Goal: Task Accomplishment & Management: Use online tool/utility

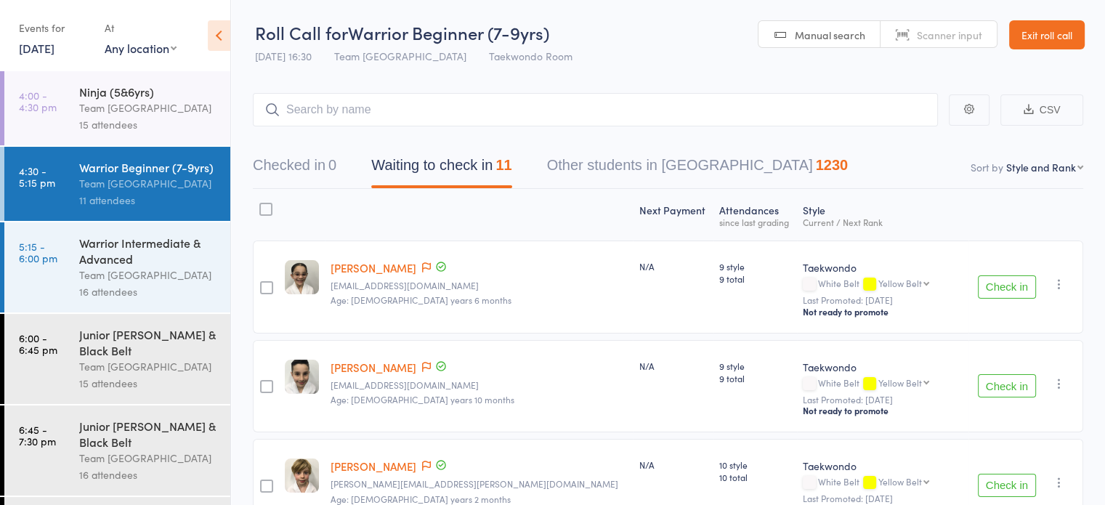
click at [217, 31] on icon at bounding box center [219, 35] width 23 height 31
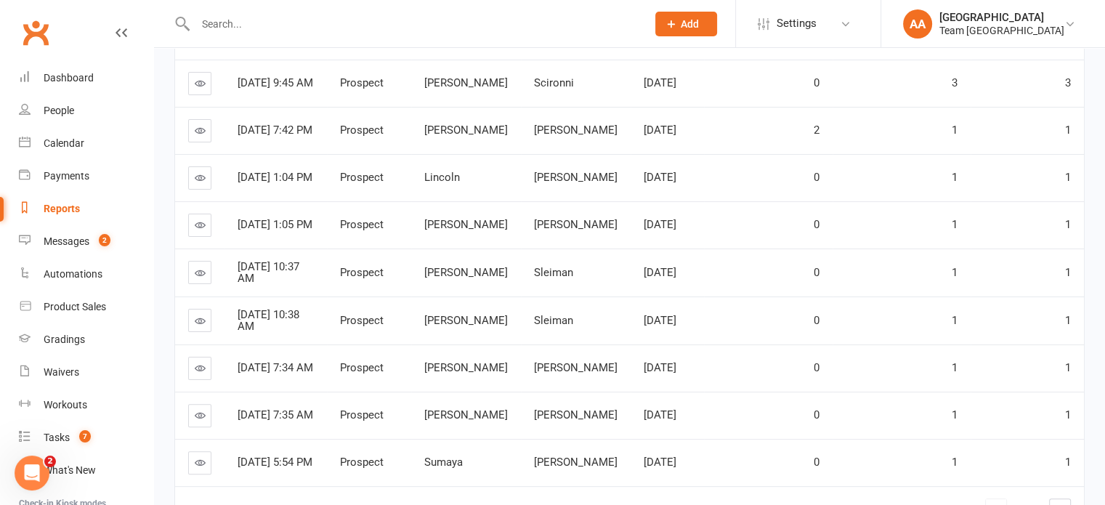
scroll to position [105, 0]
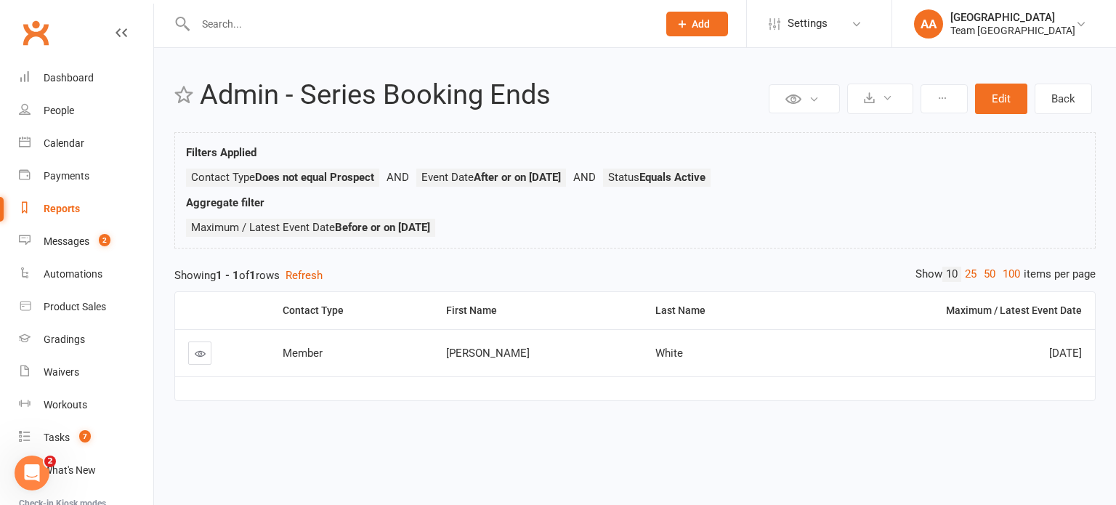
click at [203, 351] on icon at bounding box center [200, 353] width 11 height 11
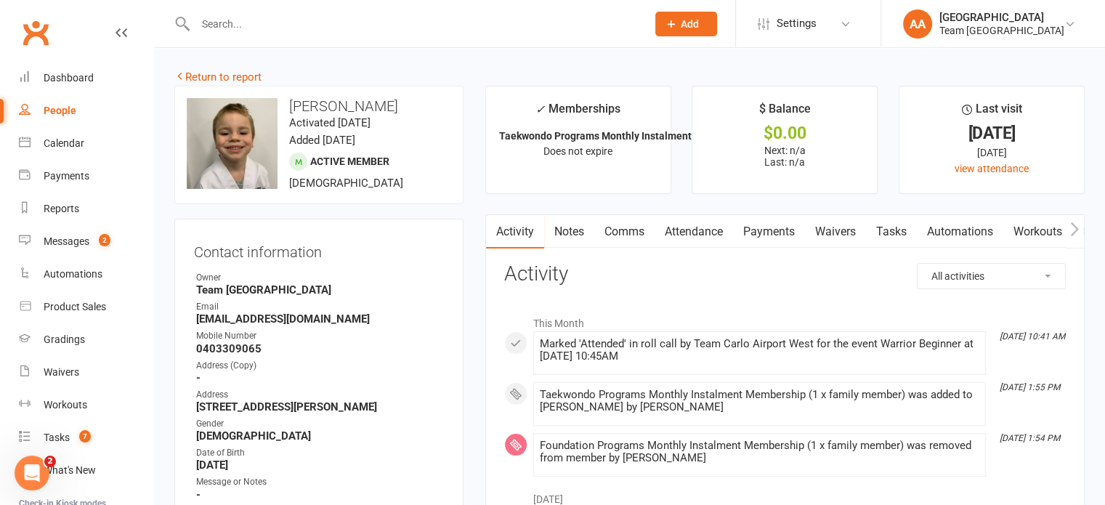
click at [694, 230] on link "Attendance" at bounding box center [694, 231] width 78 height 33
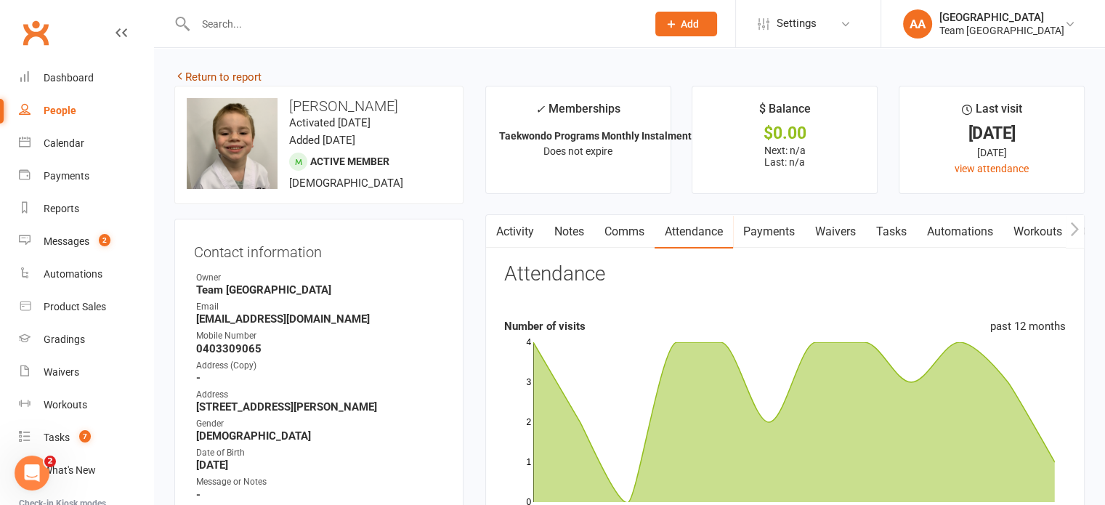
click at [183, 73] on icon at bounding box center [179, 75] width 11 height 11
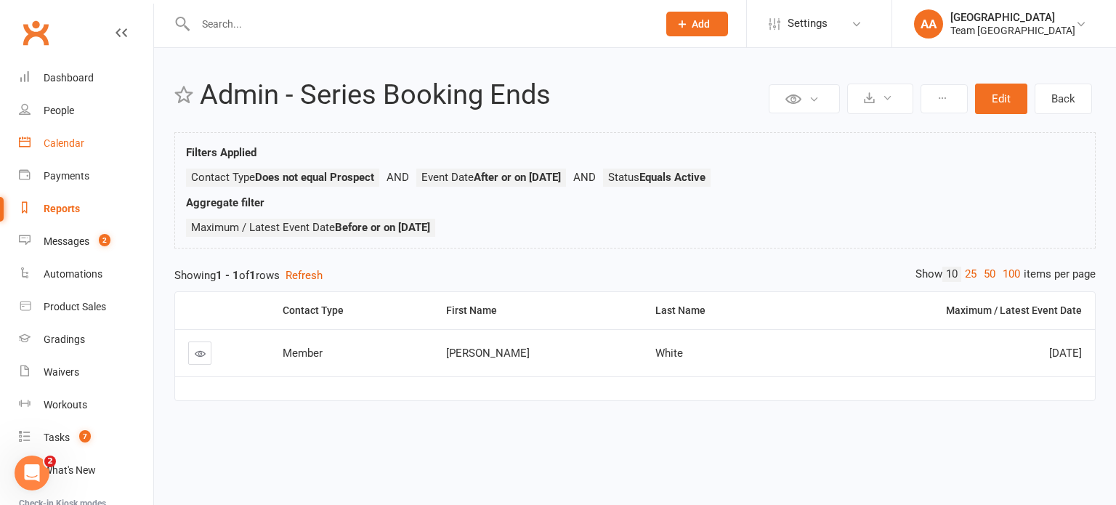
click at [68, 146] on div "Calendar" at bounding box center [64, 143] width 41 height 12
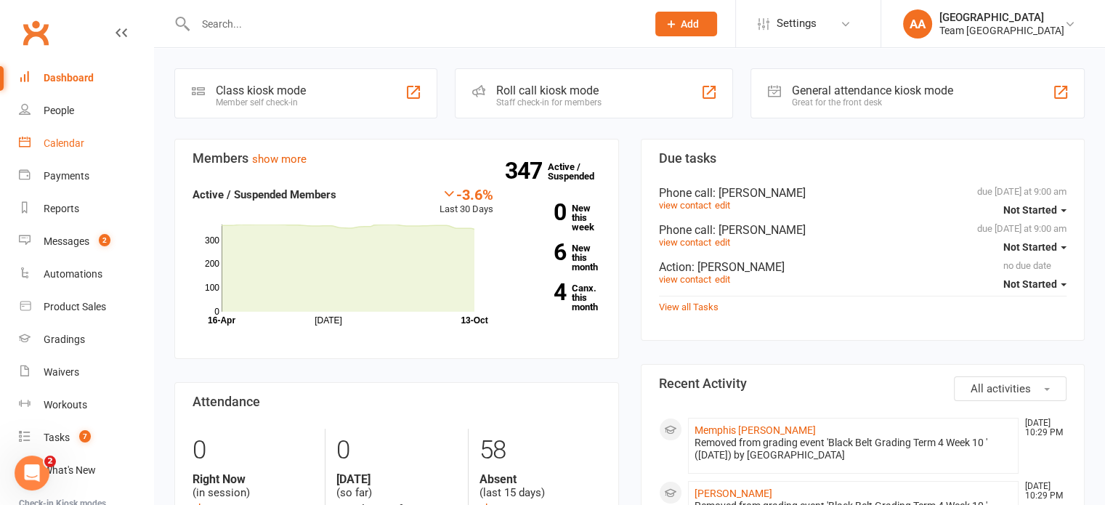
click at [60, 142] on div "Calendar" at bounding box center [64, 143] width 41 height 12
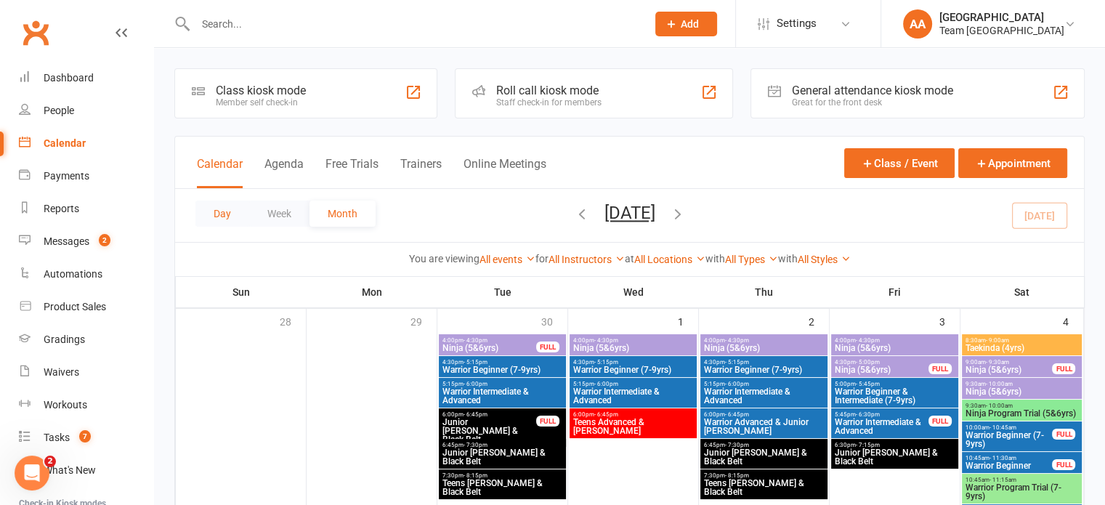
click at [205, 221] on button "Day" at bounding box center [222, 214] width 54 height 26
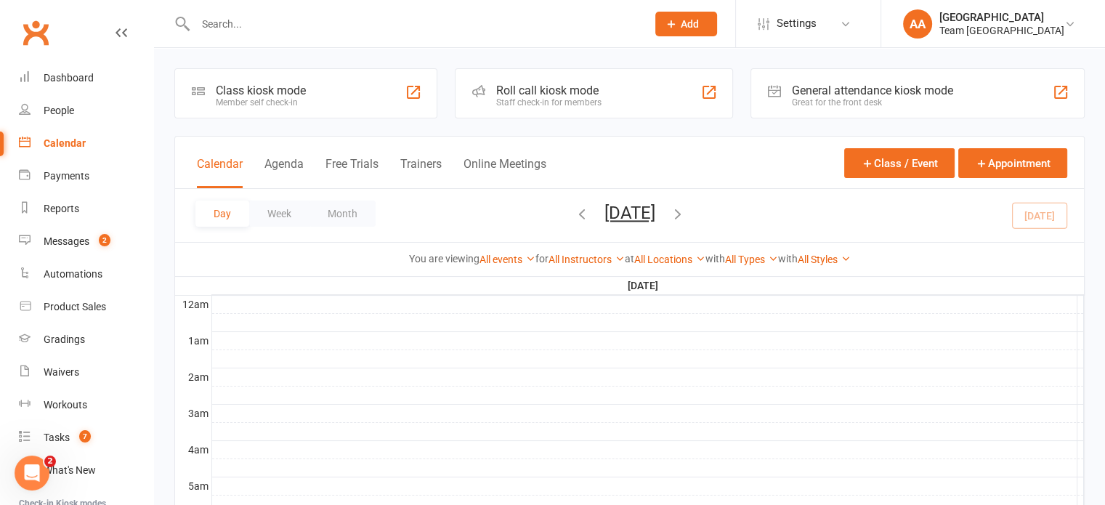
click at [655, 214] on button "Monday, Oct 13, 2025" at bounding box center [630, 213] width 51 height 20
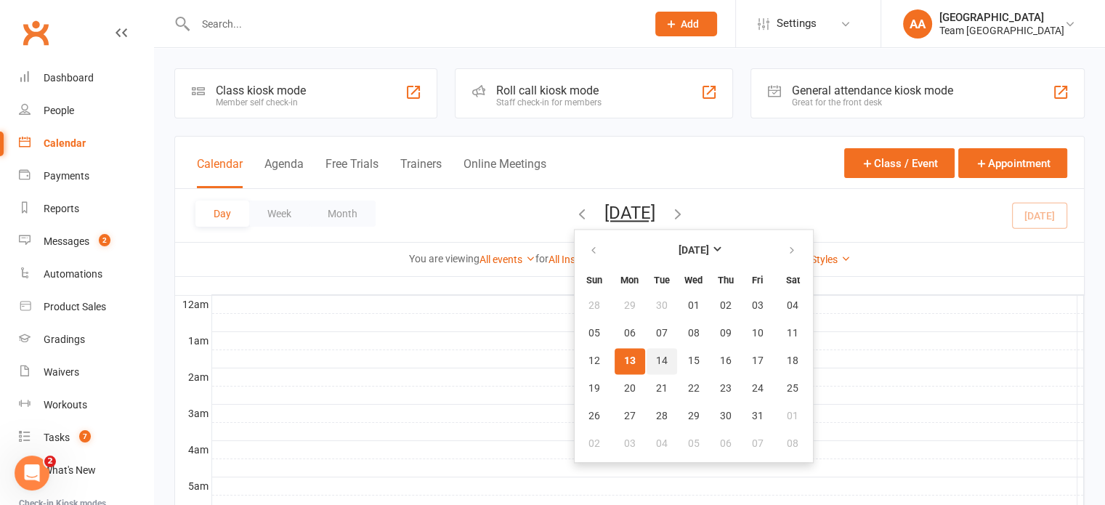
click at [647, 363] on button "14" at bounding box center [662, 361] width 31 height 26
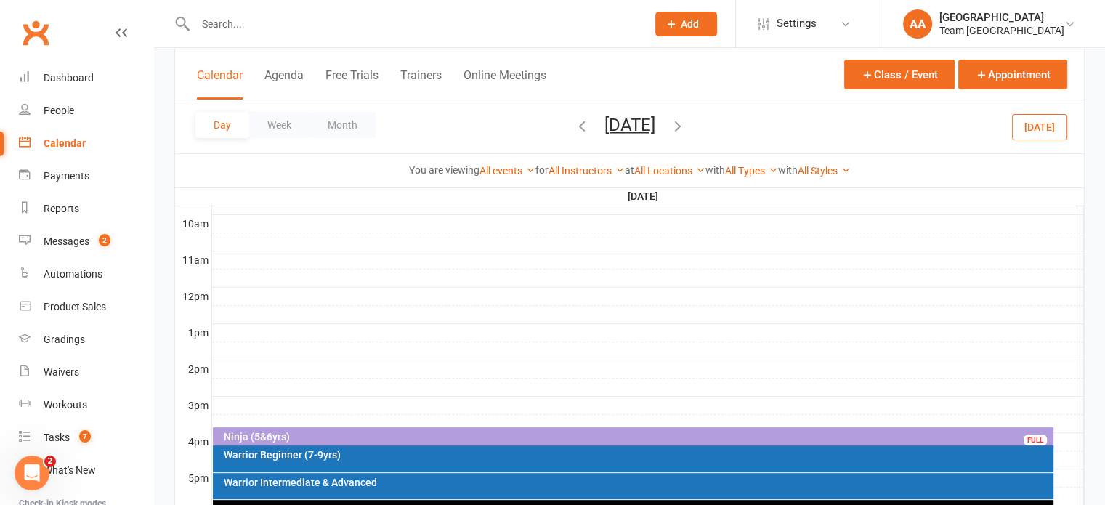
scroll to position [581, 0]
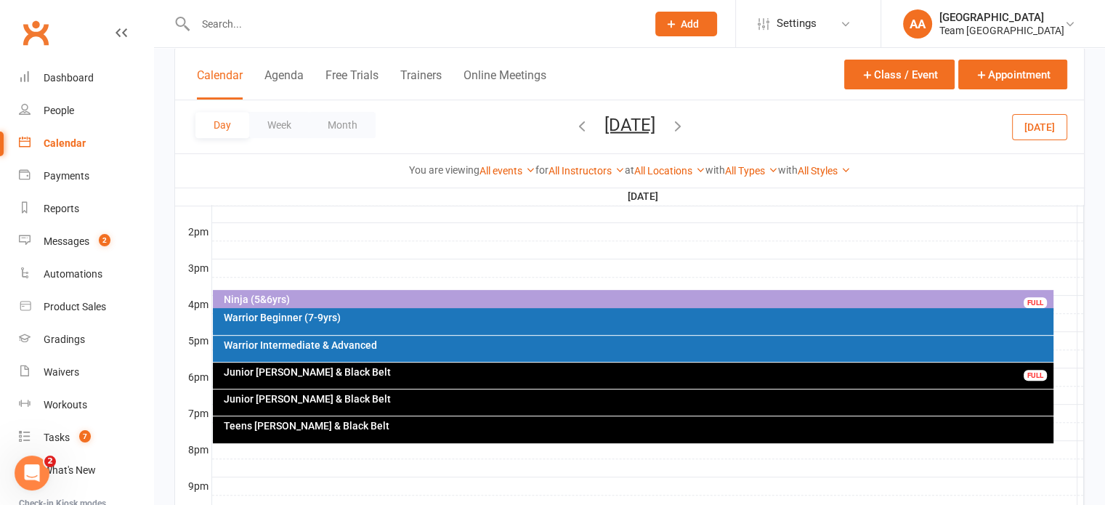
click at [573, 298] on div "Ninja (5&6yrs)" at bounding box center [637, 299] width 828 height 10
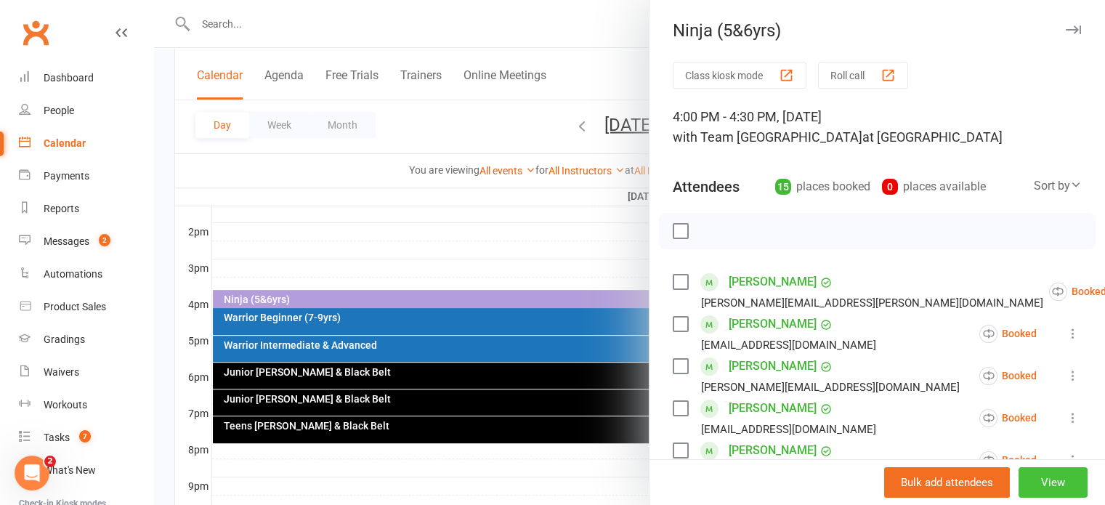
click at [1022, 480] on button "View" at bounding box center [1053, 482] width 69 height 31
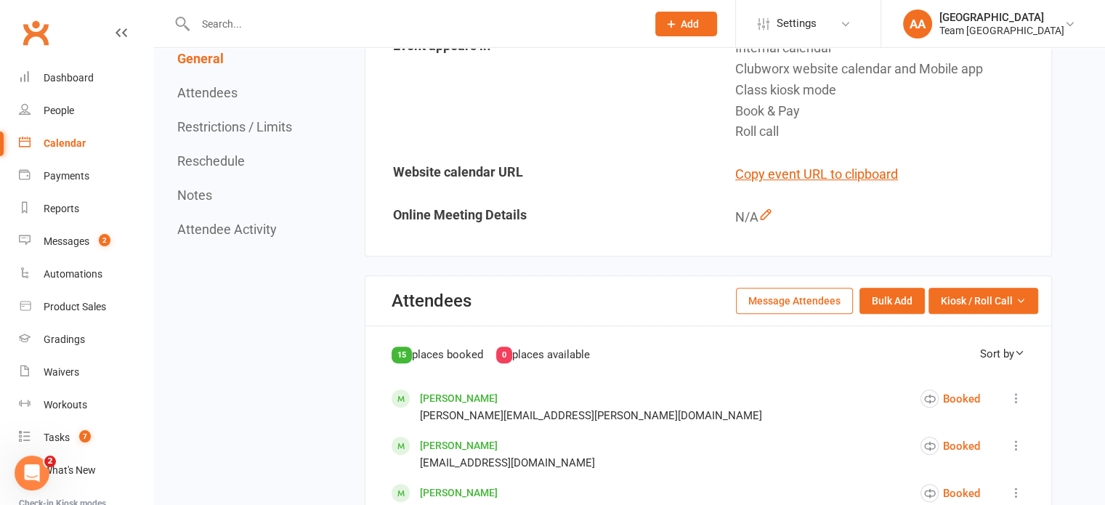
scroll to position [581, 0]
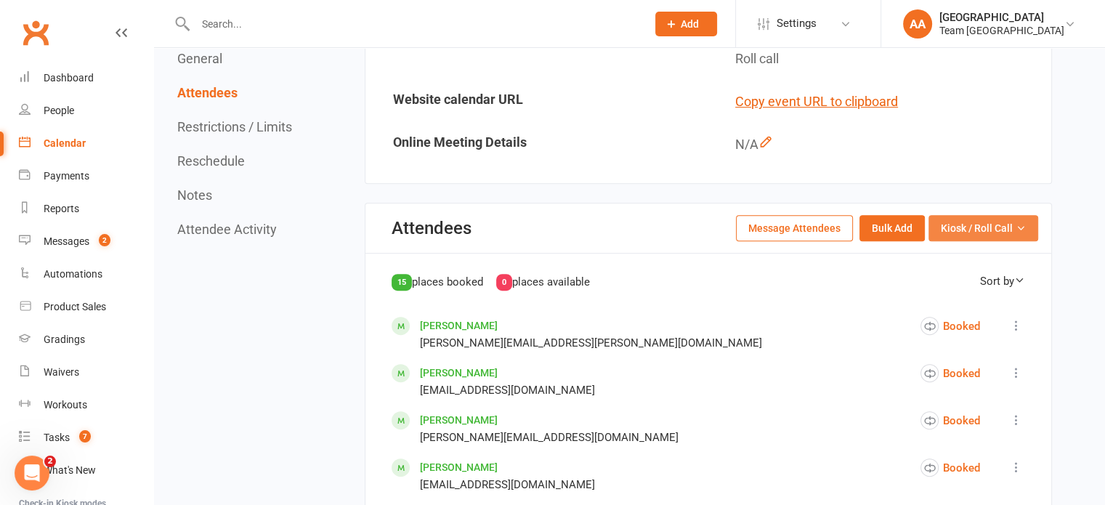
click at [1012, 236] on span "Kiosk / Roll Call" at bounding box center [977, 228] width 72 height 16
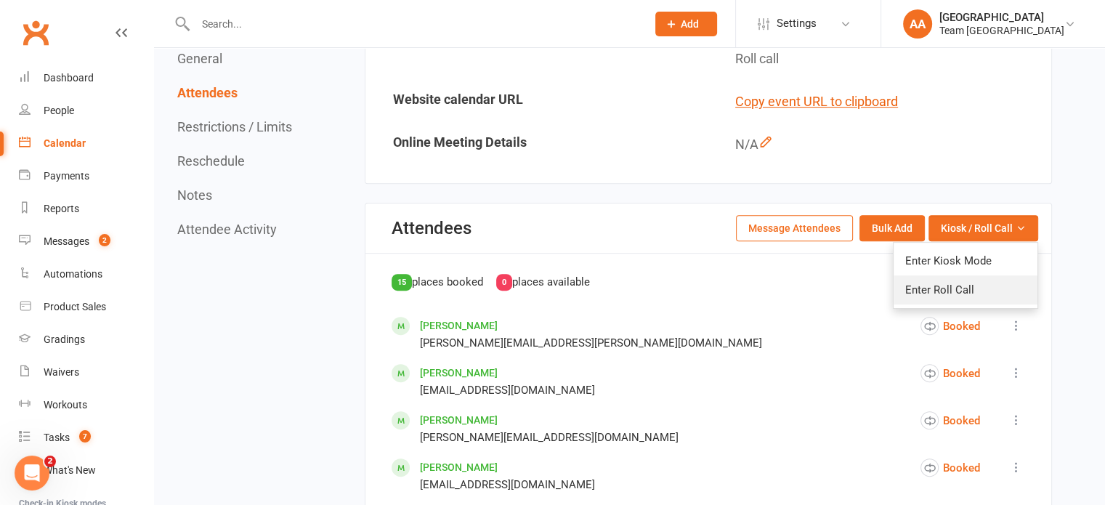
click at [991, 304] on link "Enter Roll Call" at bounding box center [966, 289] width 144 height 29
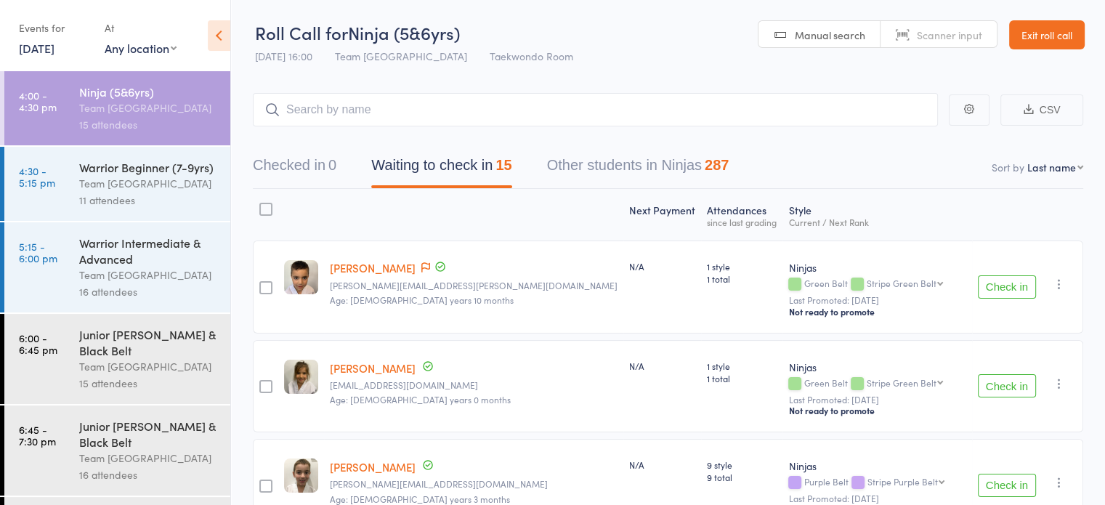
click at [1071, 171] on select "First name Last name Birthday [DATE]? Behind on payments? Check in time Next pa…" at bounding box center [1056, 167] width 56 height 15
select select "10"
click at [1028, 160] on select "First name Last name Birthday [DATE]? Behind on payments? Check in time Next pa…" at bounding box center [1056, 167] width 56 height 15
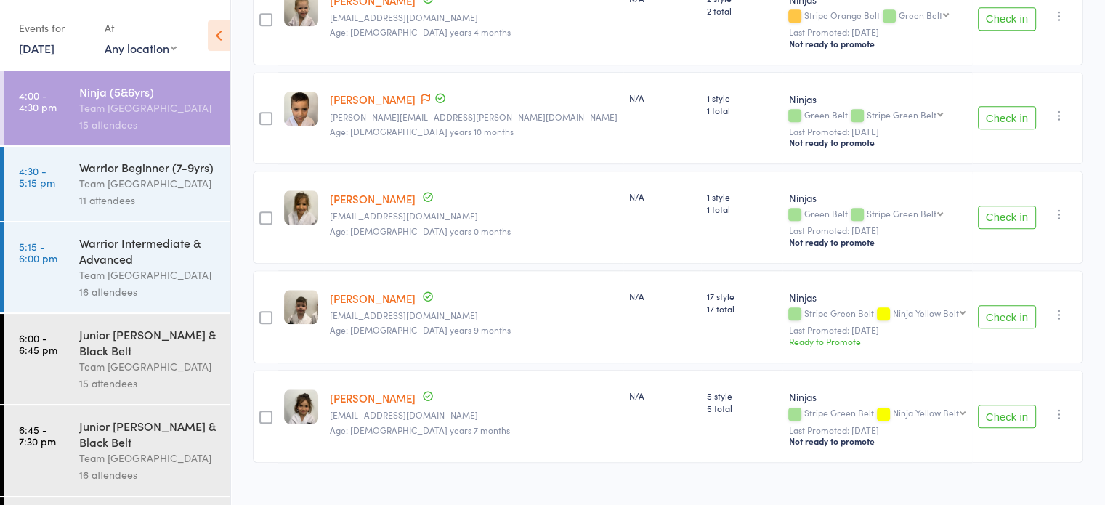
scroll to position [1275, 0]
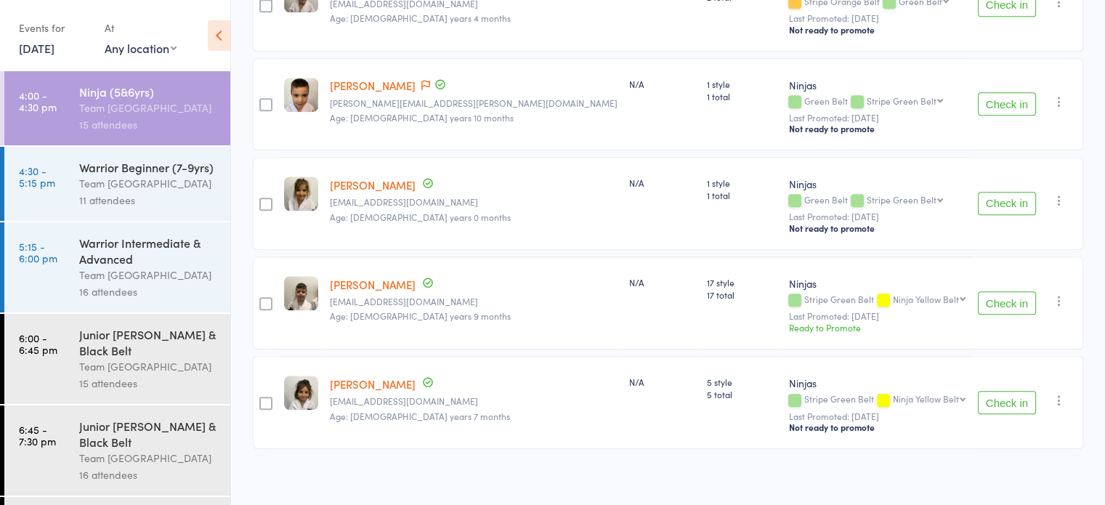
click at [103, 175] on div "Warrior Beginner (7-9yrs)" at bounding box center [148, 167] width 139 height 16
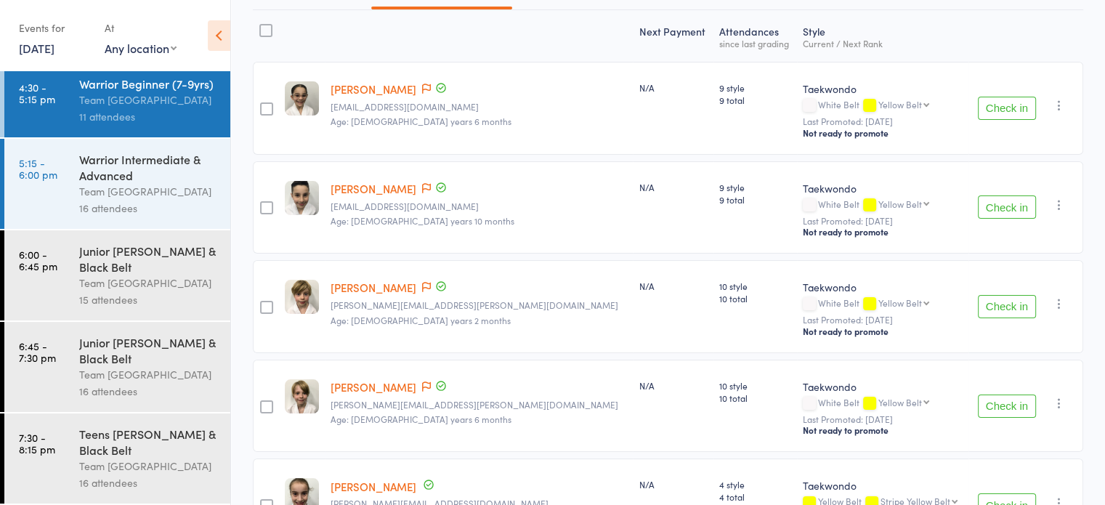
scroll to position [218, 0]
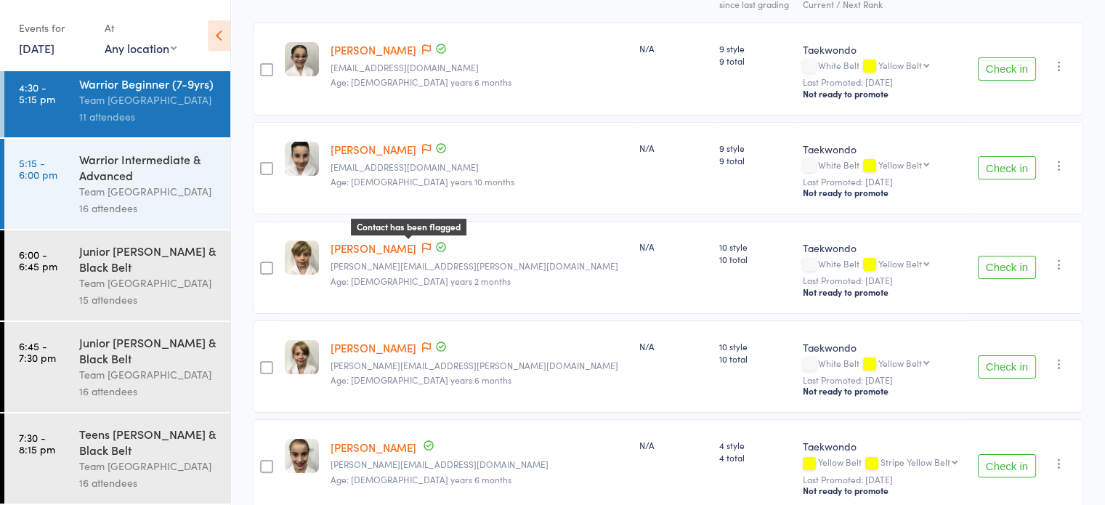
click at [422, 248] on icon at bounding box center [426, 248] width 9 height 10
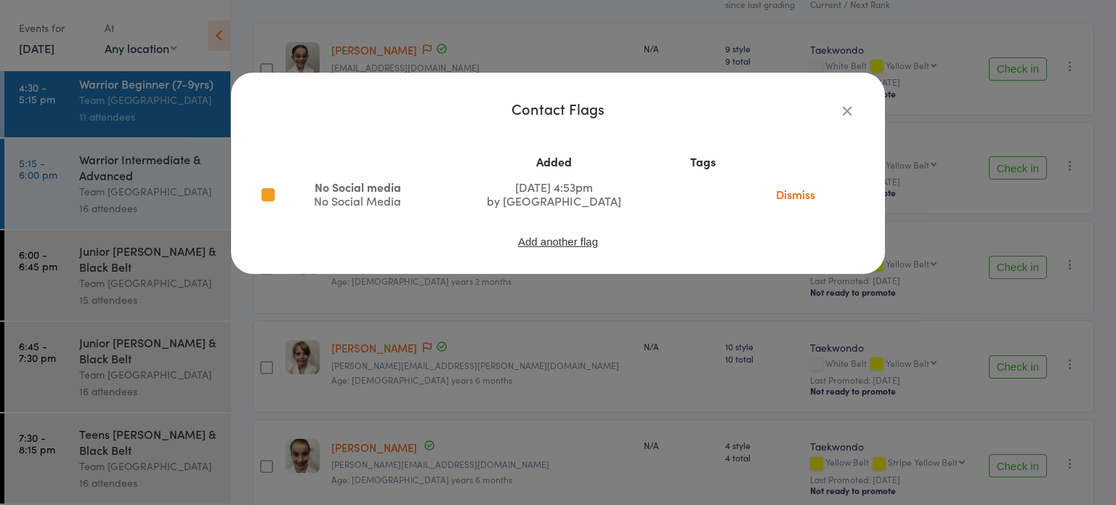
click at [413, 341] on div "Contact Flags Added Tags No Social media No Social Media [DATE] 4:53pm by Admin…" at bounding box center [558, 252] width 1116 height 505
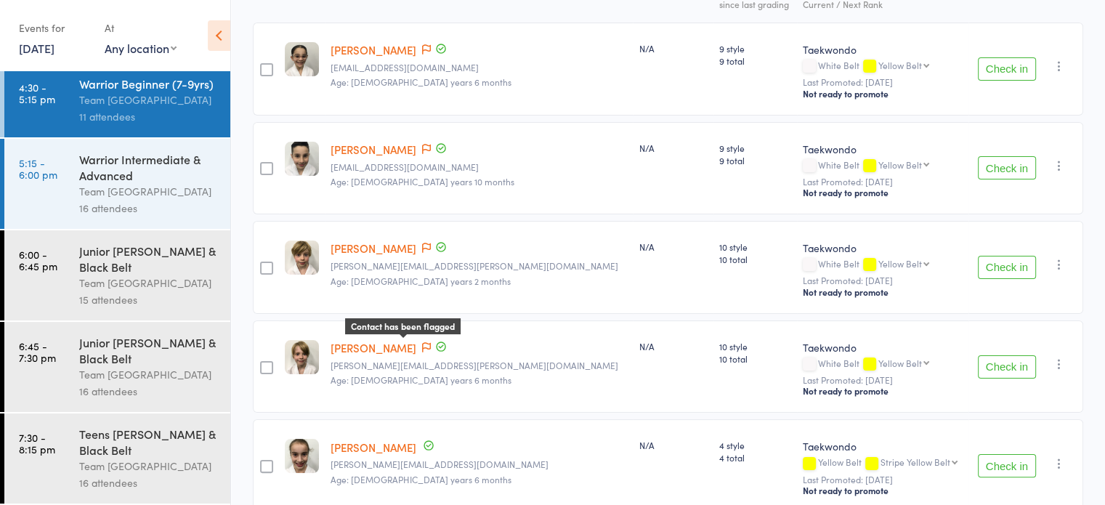
click at [422, 342] on icon at bounding box center [426, 347] width 9 height 10
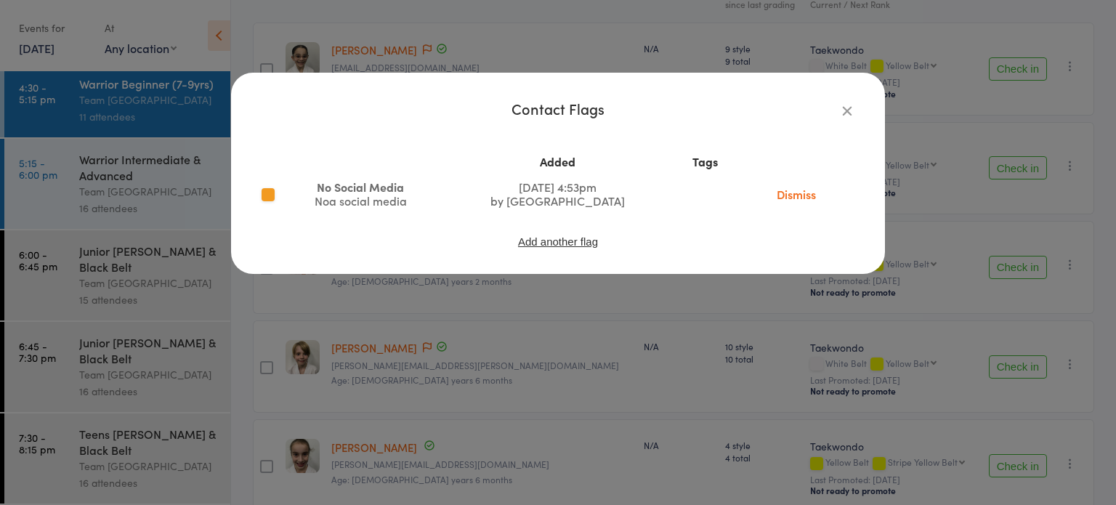
click at [413, 342] on div "Contact Flags Added Tags No Social Media Noa social media [DATE] 4:53pm by Admi…" at bounding box center [558, 252] width 1116 height 505
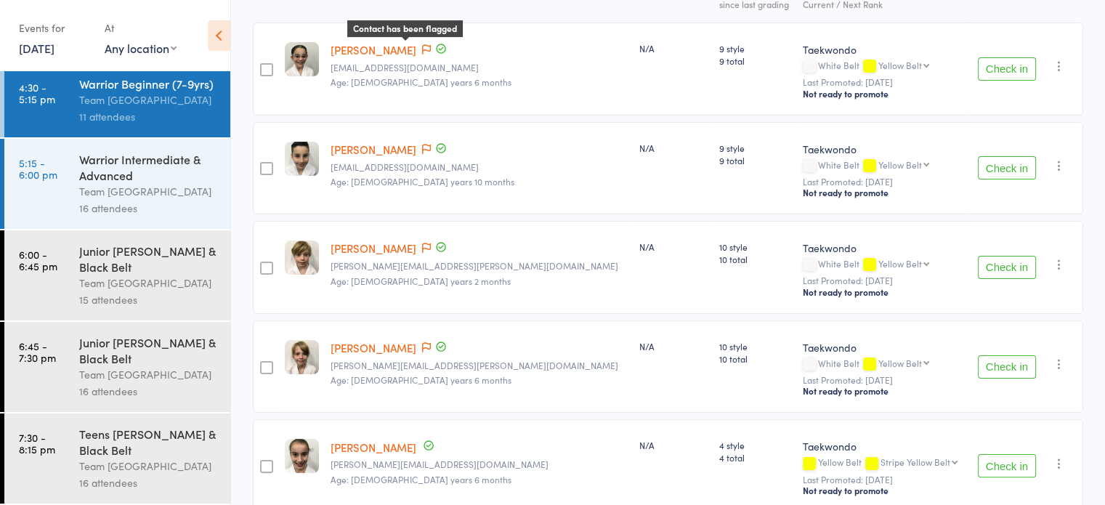
click at [422, 44] on icon at bounding box center [426, 49] width 9 height 10
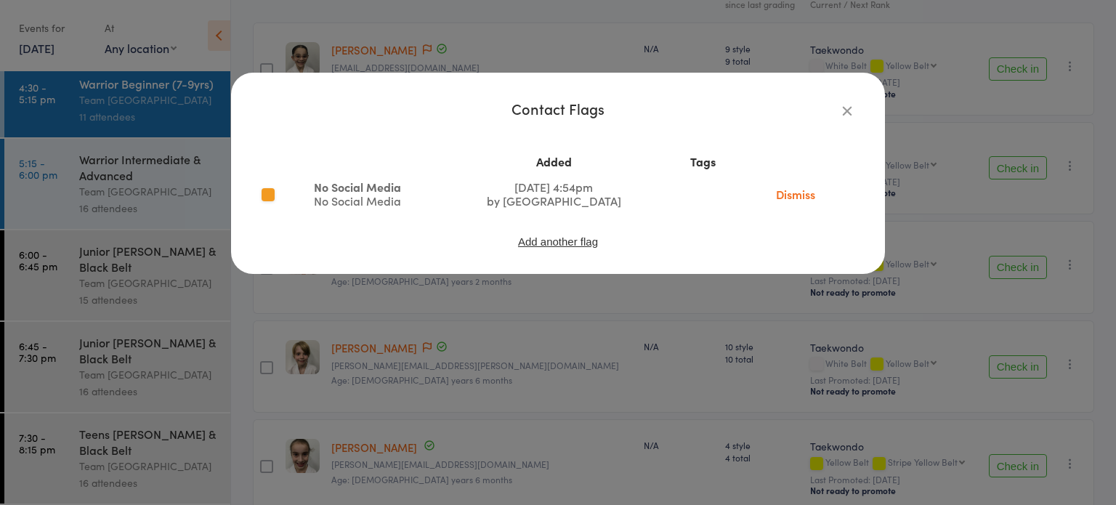
click at [497, 52] on div "Contact Flags Added Tags No Social Media No Social Media [DATE] 4:54pm by Admin…" at bounding box center [558, 252] width 1116 height 505
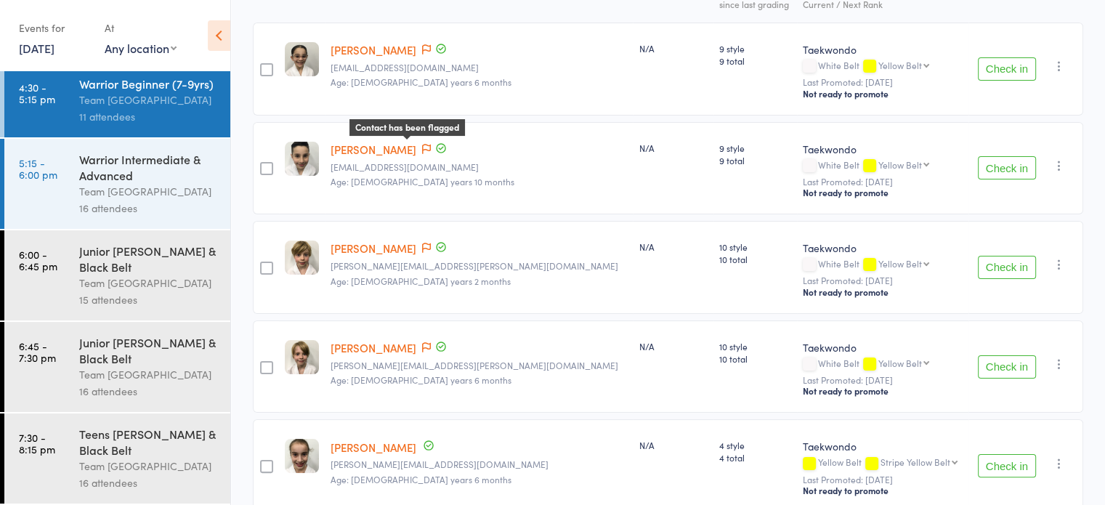
click at [422, 144] on icon at bounding box center [426, 149] width 9 height 10
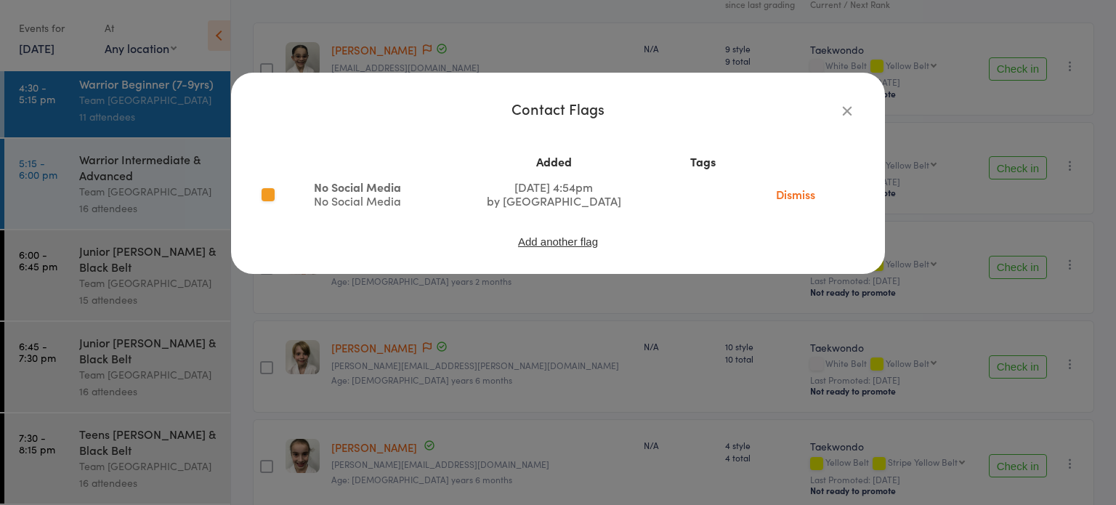
click at [843, 110] on icon "button" at bounding box center [847, 110] width 16 height 16
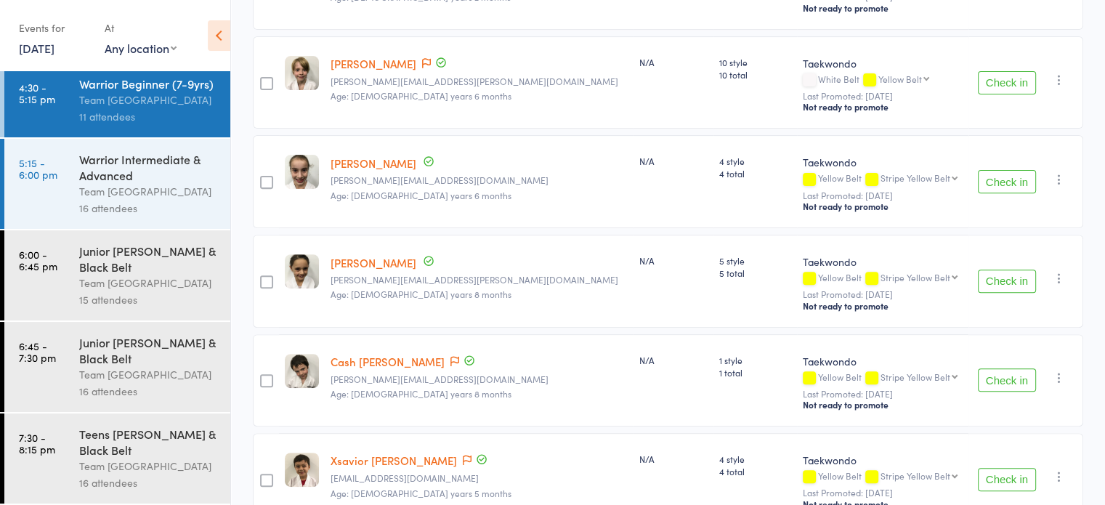
scroll to position [509, 0]
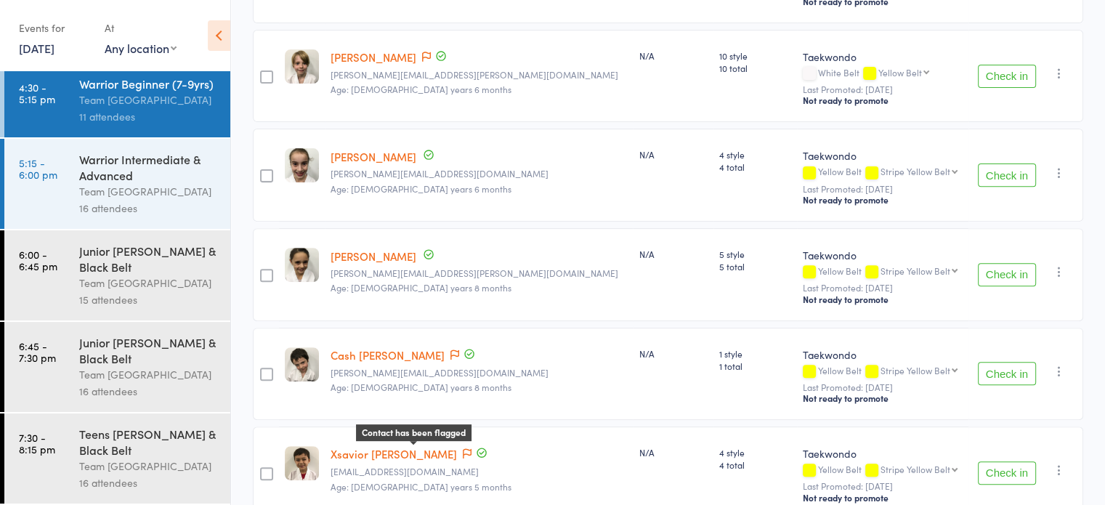
click at [463, 451] on icon at bounding box center [467, 453] width 9 height 10
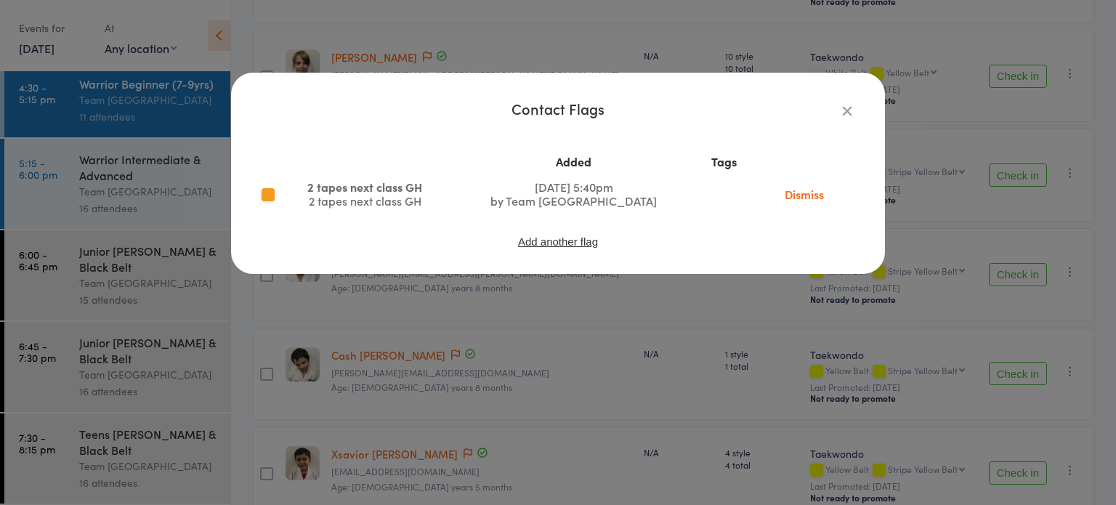
click at [844, 113] on icon "button" at bounding box center [847, 110] width 16 height 16
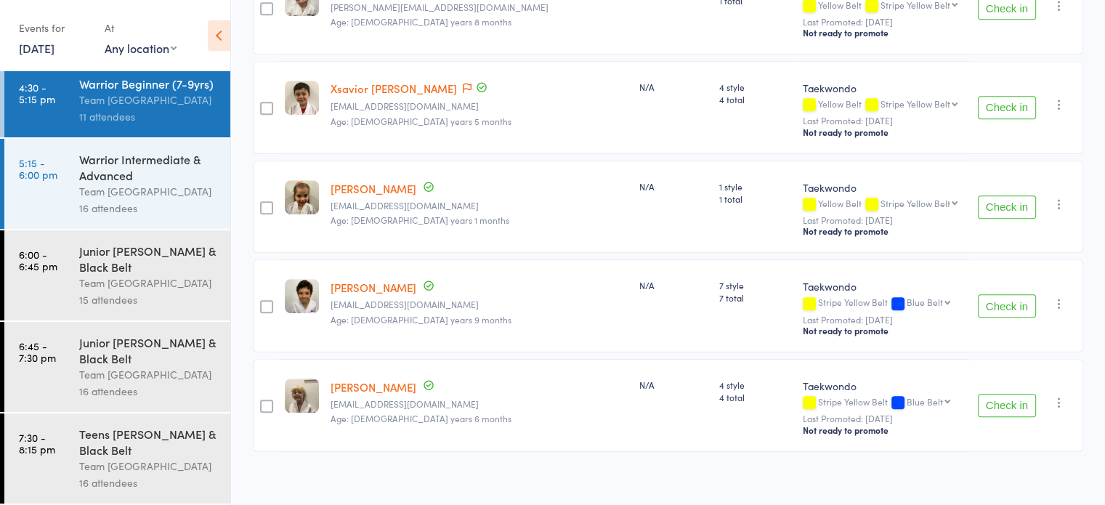
scroll to position [880, 0]
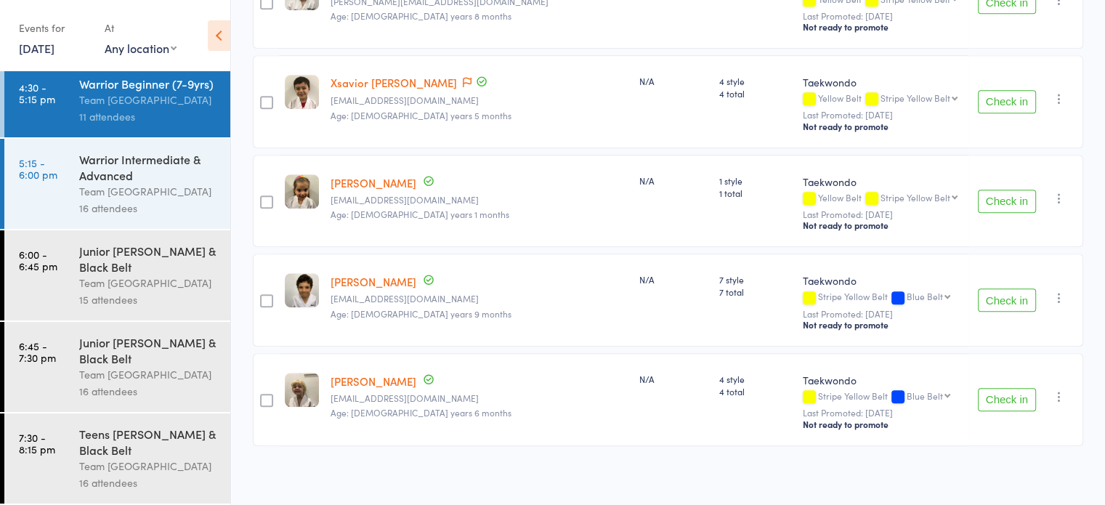
click at [100, 209] on div "16 attendees" at bounding box center [148, 208] width 139 height 17
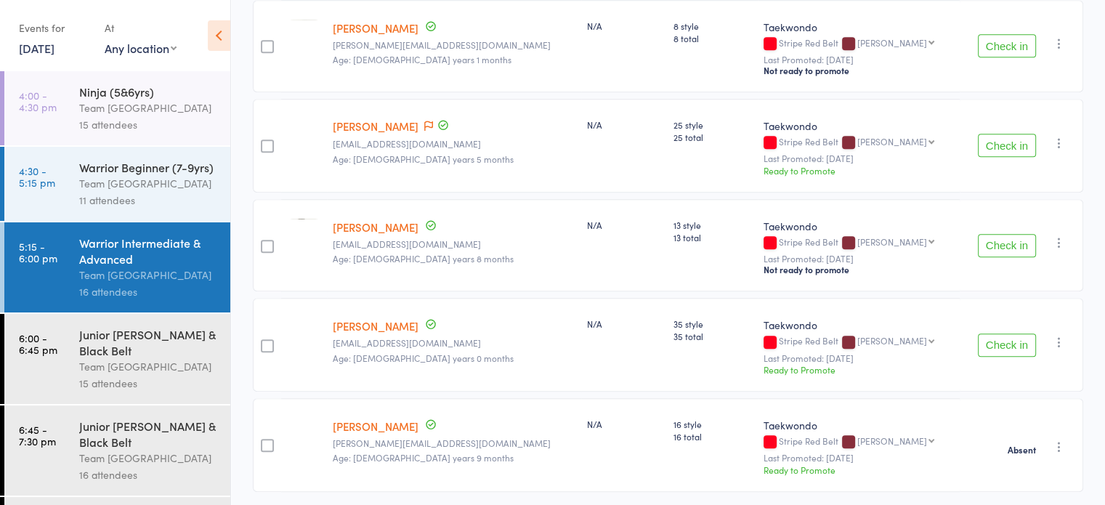
scroll to position [1374, 0]
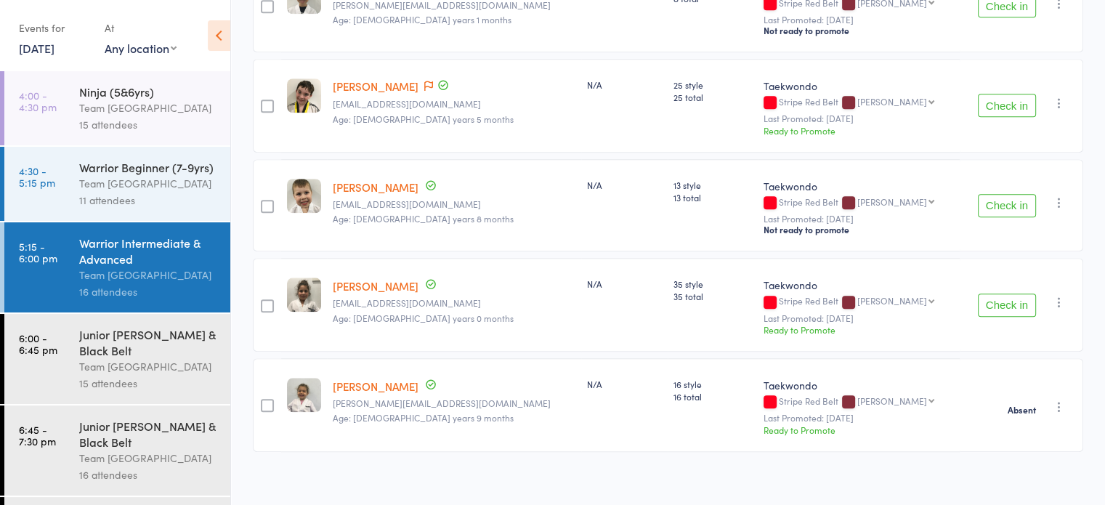
click at [158, 375] on div "Team [GEOGRAPHIC_DATA]" at bounding box center [148, 366] width 139 height 17
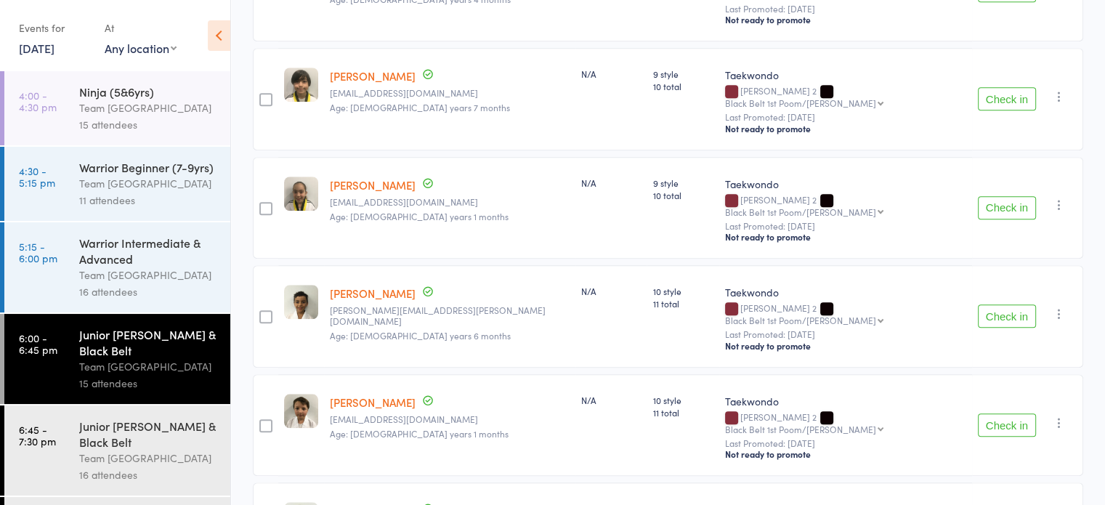
scroll to position [1275, 0]
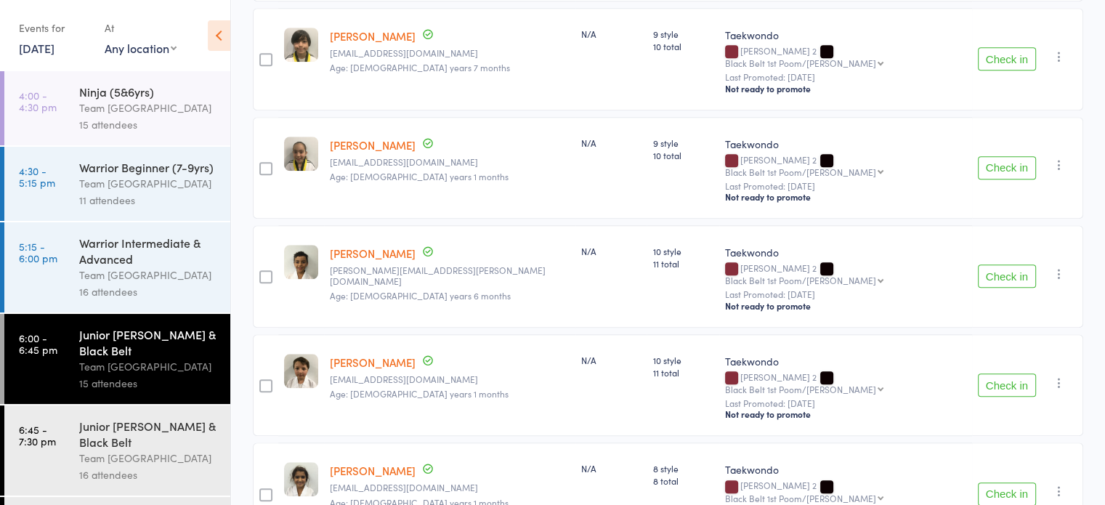
click at [137, 496] on div "Junior [PERSON_NAME] & Black Belt Team [GEOGRAPHIC_DATA] West 16 attendees" at bounding box center [154, 450] width 151 height 90
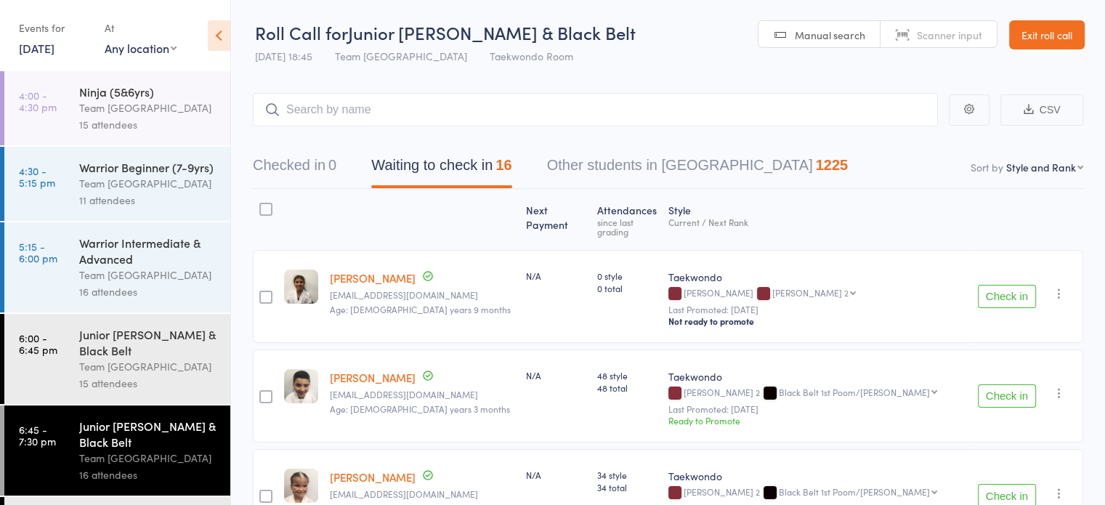
click at [74, 456] on link "6:45 - 7:30 pm Junior [PERSON_NAME] & Black Belt Team [GEOGRAPHIC_DATA] West 16…" at bounding box center [117, 450] width 226 height 90
click at [74, 453] on link "6:45 - 7:30 pm Junior [PERSON_NAME] & Black Belt Team [GEOGRAPHIC_DATA] West 16…" at bounding box center [117, 450] width 226 height 90
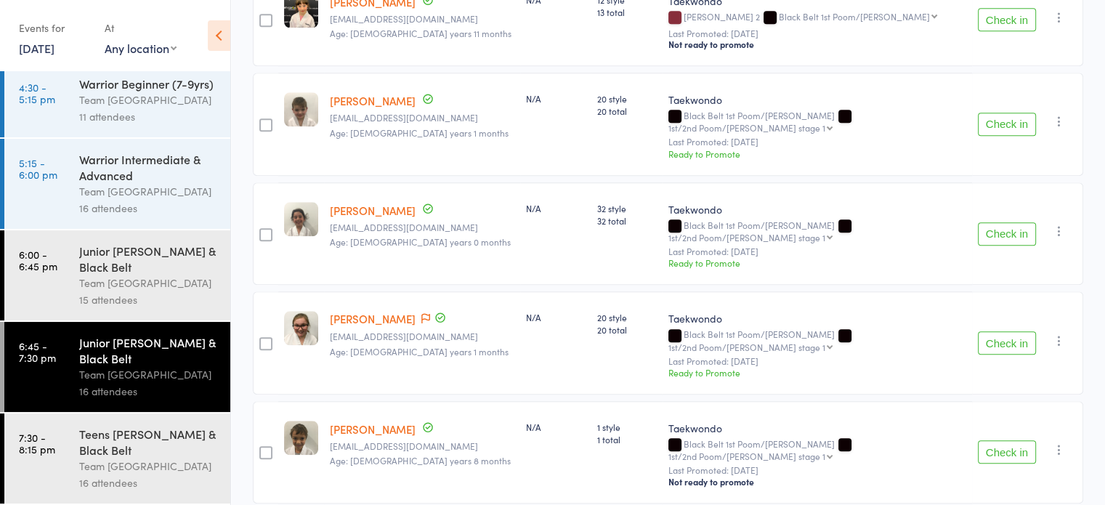
scroll to position [102, 0]
click at [136, 453] on div "Teens [PERSON_NAME] & Black Belt" at bounding box center [148, 442] width 139 height 32
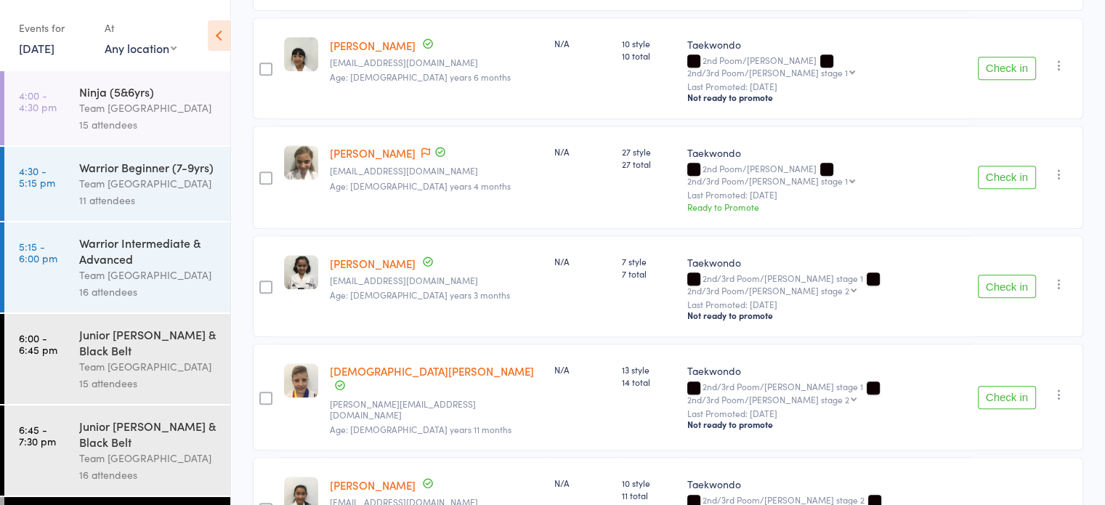
scroll to position [1374, 0]
